Goal: Information Seeking & Learning: Learn about a topic

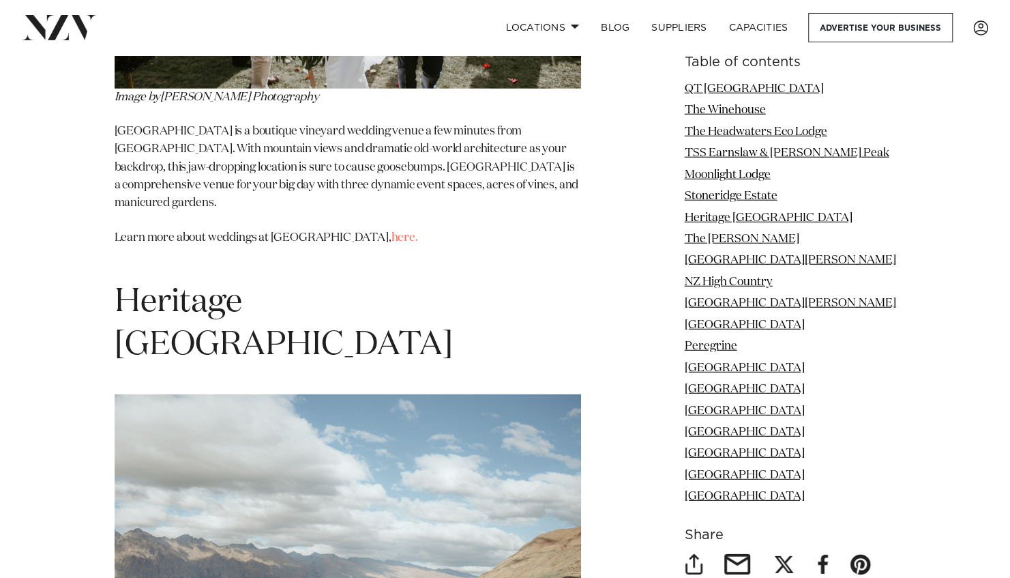
scroll to position [4990, 0]
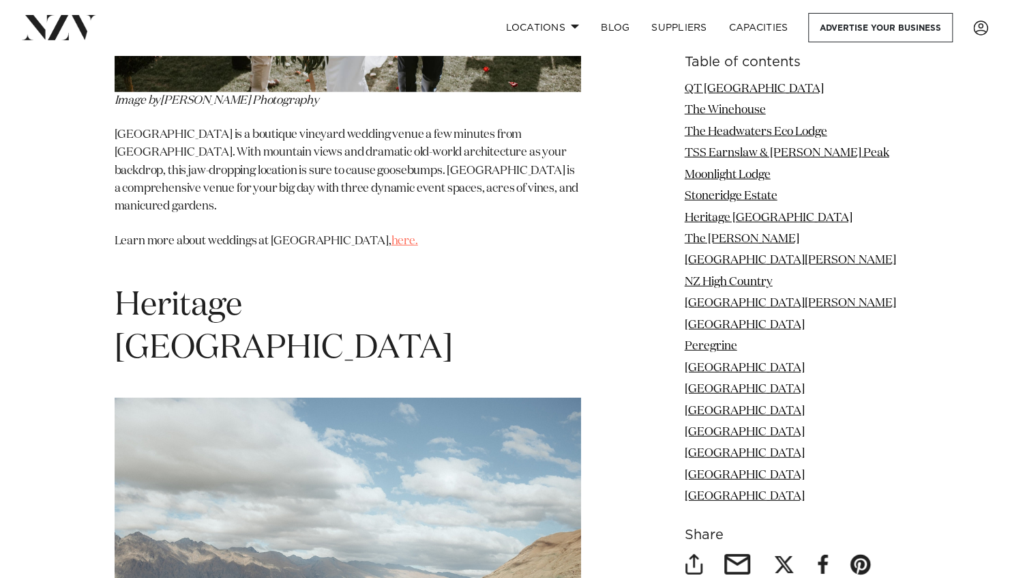
click at [392, 235] on link "here." at bounding box center [405, 241] width 27 height 12
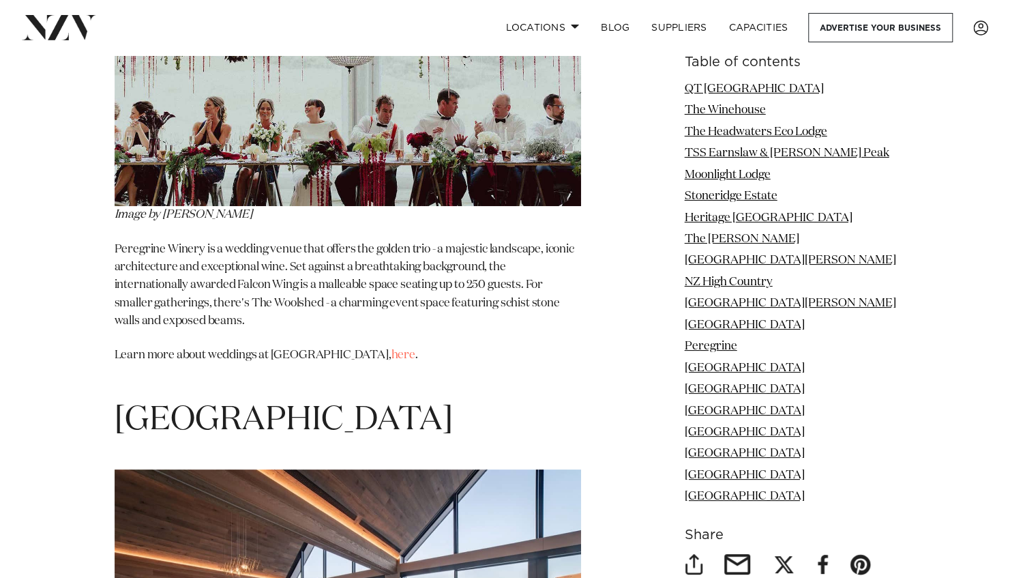
scroll to position [9045, 0]
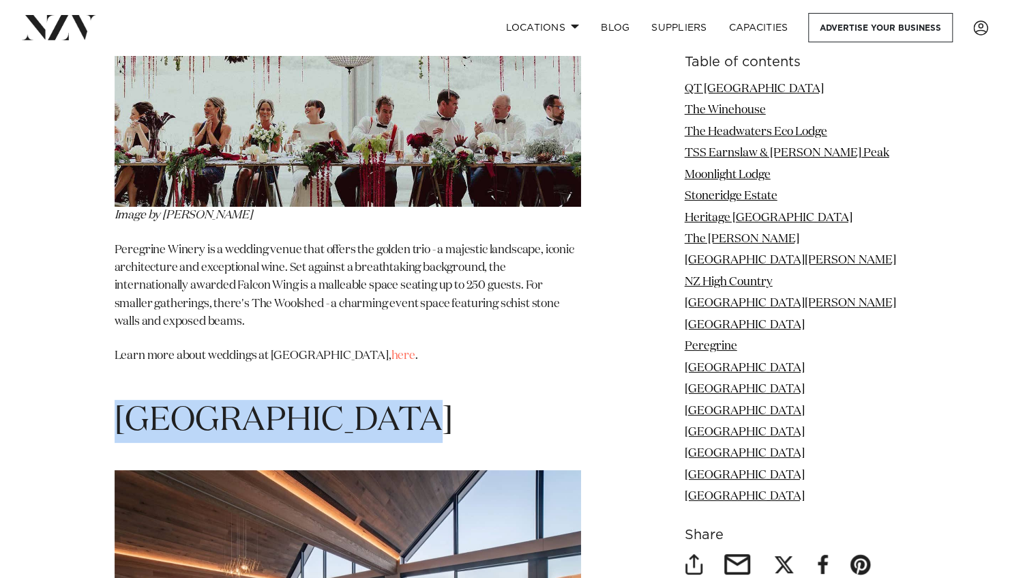
drag, startPoint x: 120, startPoint y: 121, endPoint x: 411, endPoint y: 128, distance: 290.7
click at [411, 400] on h1 "[GEOGRAPHIC_DATA]" at bounding box center [348, 421] width 467 height 43
drag, startPoint x: 411, startPoint y: 128, endPoint x: 397, endPoint y: 131, distance: 13.9
copy span "[GEOGRAPHIC_DATA]"
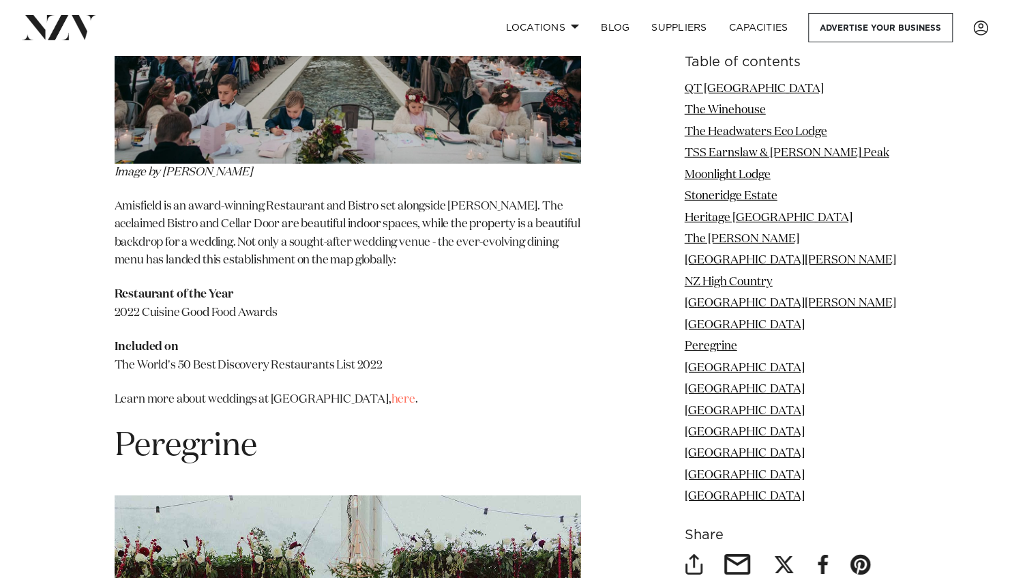
scroll to position [8444, 0]
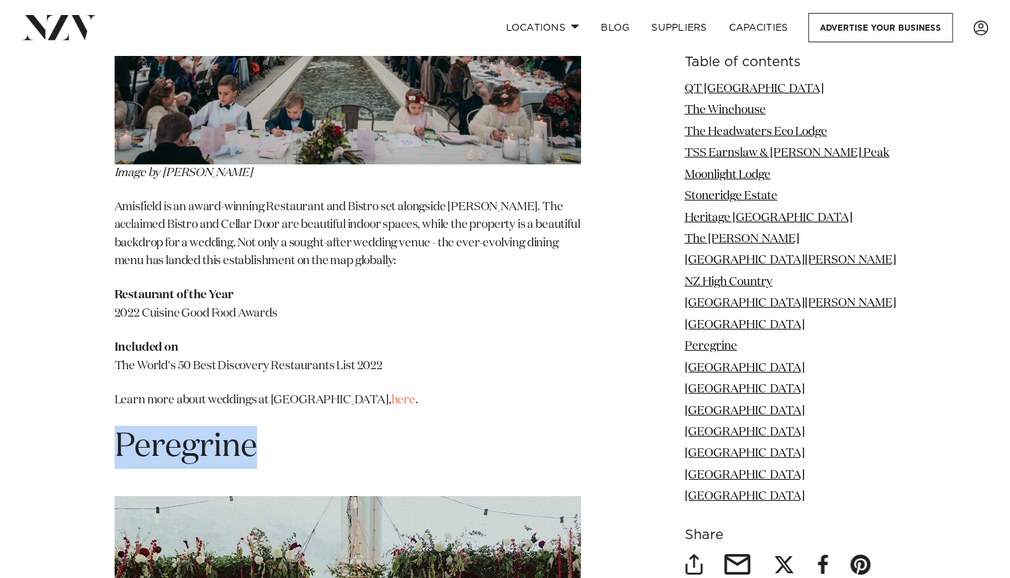
drag, startPoint x: 119, startPoint y: 147, endPoint x: 274, endPoint y: 164, distance: 156.5
click at [274, 426] on h1 "Peregrine" at bounding box center [348, 447] width 467 height 43
drag, startPoint x: 274, startPoint y: 164, endPoint x: 236, endPoint y: 156, distance: 39.2
copy span "Peregrine"
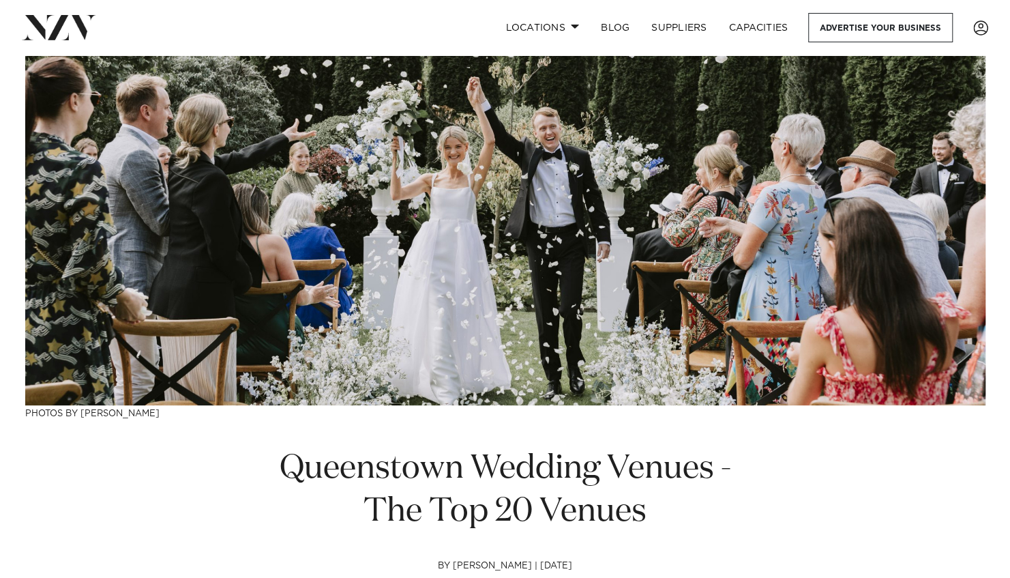
scroll to position [113, 0]
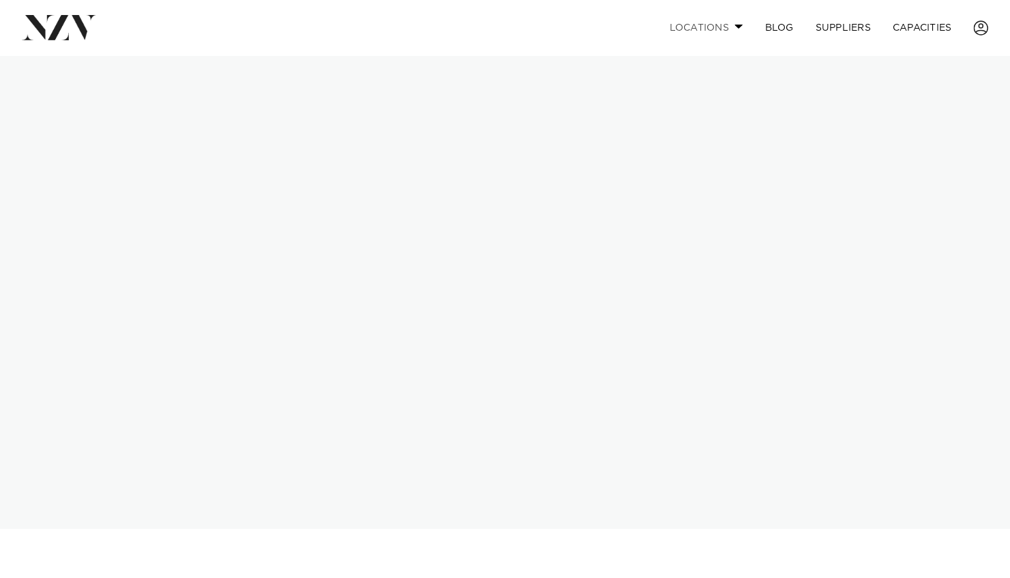
click at [735, 29] on span at bounding box center [739, 26] width 9 height 5
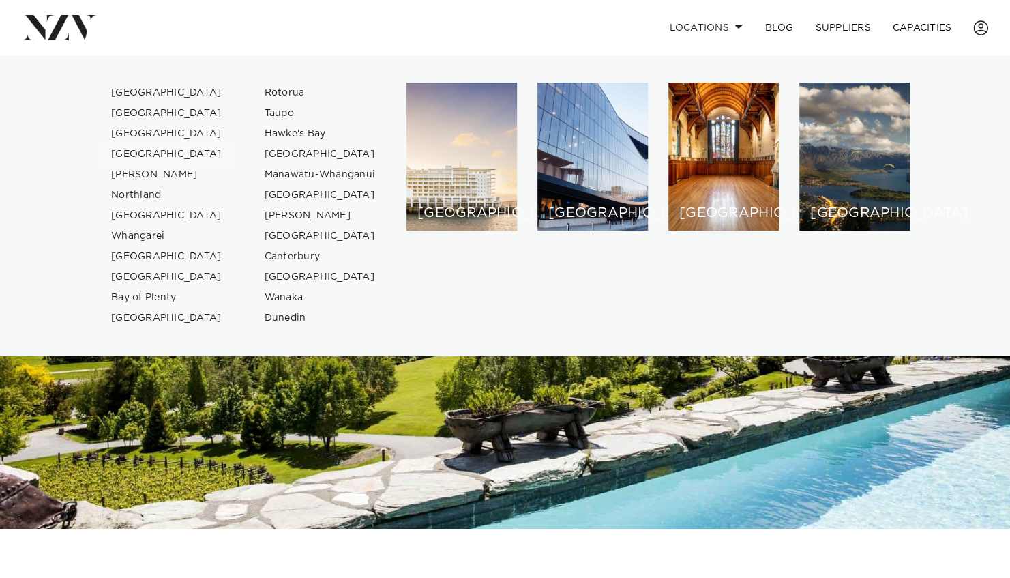
click at [138, 152] on link "[GEOGRAPHIC_DATA]" at bounding box center [166, 154] width 133 height 20
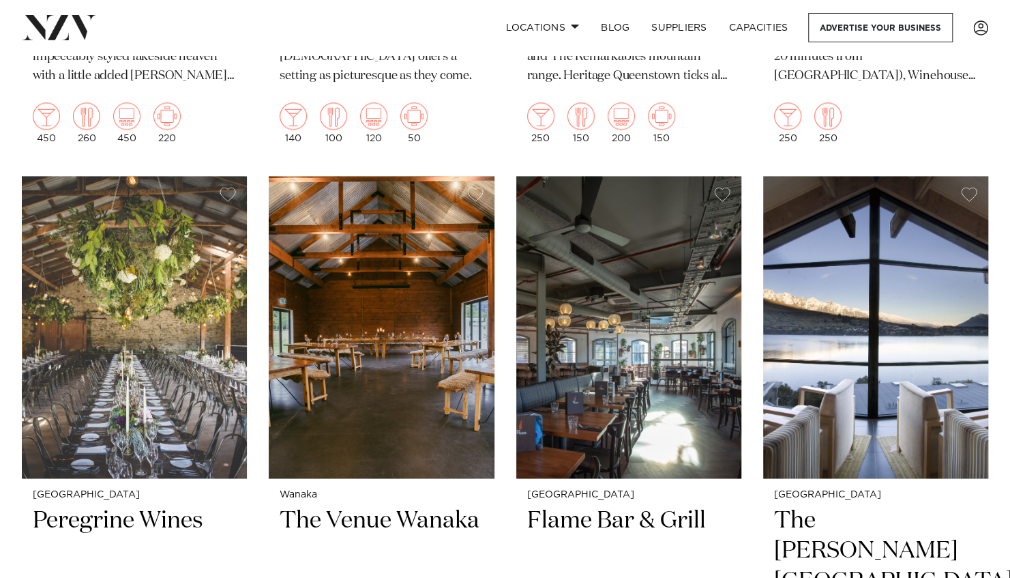
scroll to position [1030, 0]
